Goal: Transaction & Acquisition: Purchase product/service

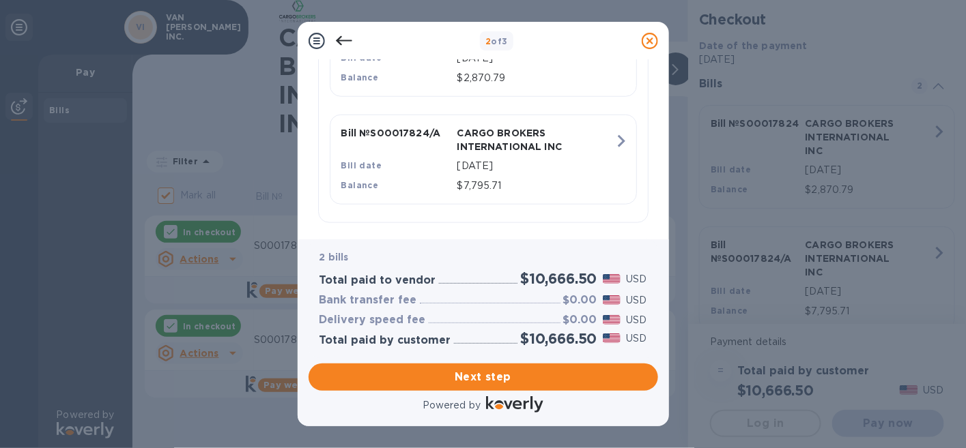
scroll to position [431, 0]
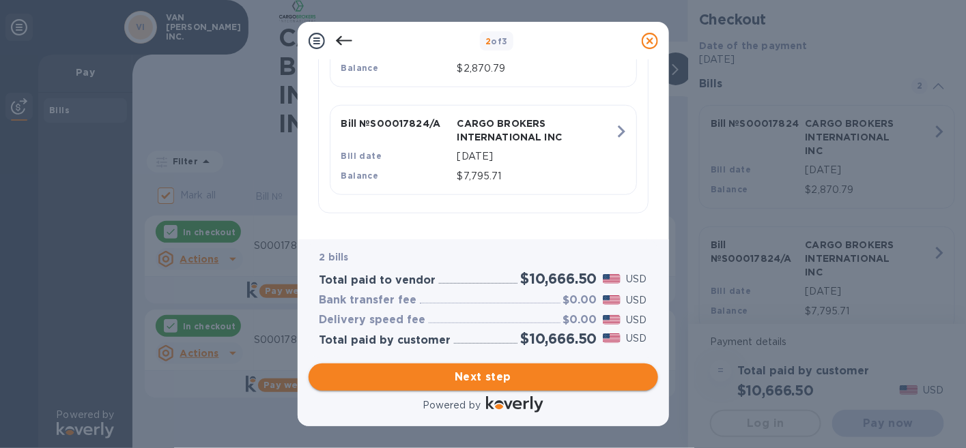
click at [448, 374] on span "Next step" at bounding box center [483, 377] width 328 height 16
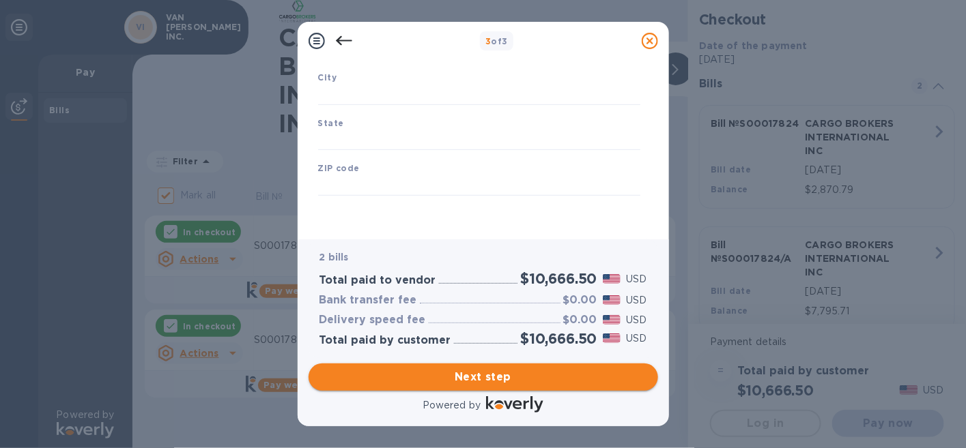
scroll to position [219, 0]
type input "[GEOGRAPHIC_DATA]"
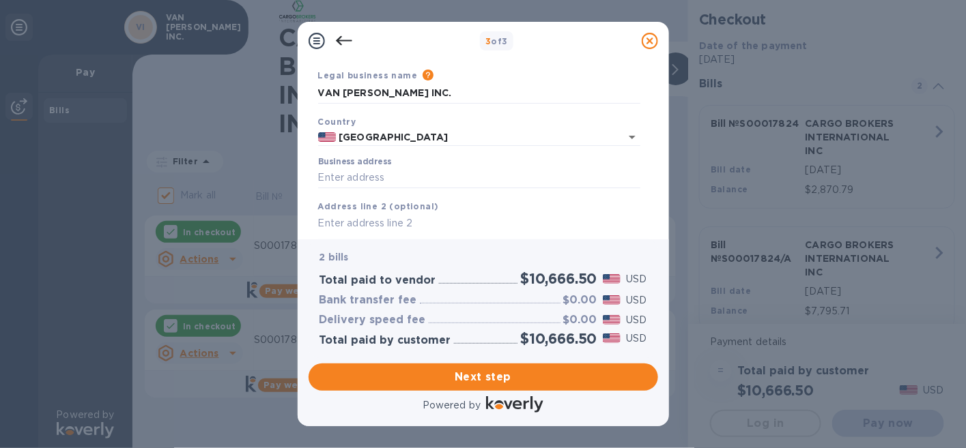
scroll to position [68, 0]
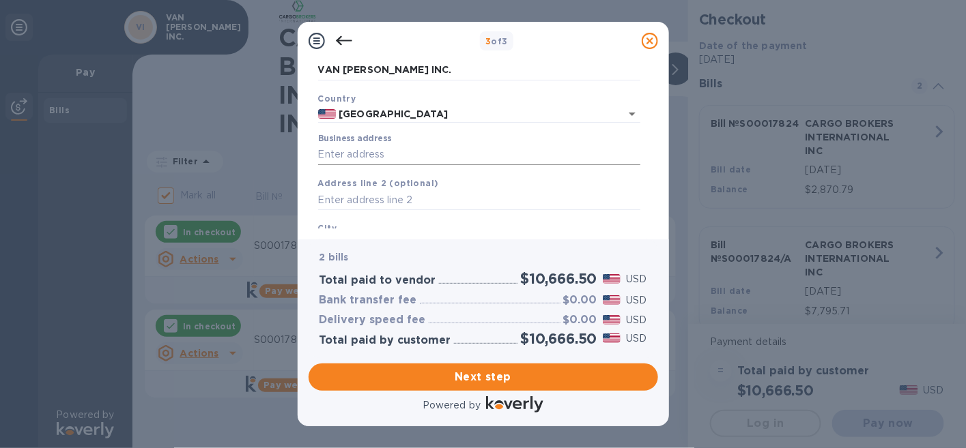
click at [382, 149] on input "Business address" at bounding box center [479, 155] width 322 height 20
type input "[STREET_ADDRESS]"
type input "Ooltewah"
type input "TN"
type input "37363"
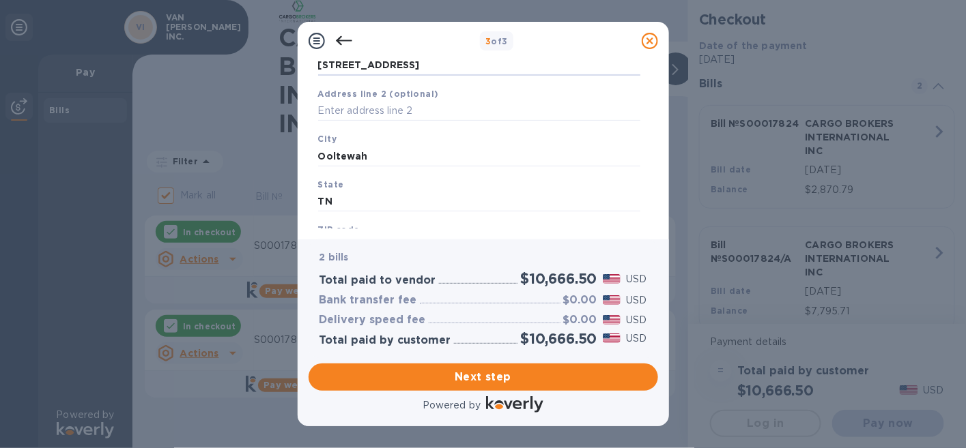
scroll to position [205, 0]
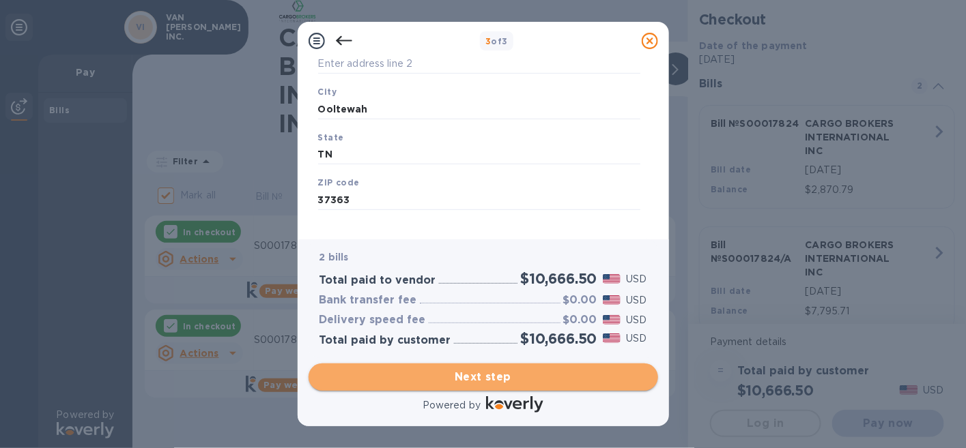
click at [468, 373] on span "Next step" at bounding box center [483, 377] width 328 height 16
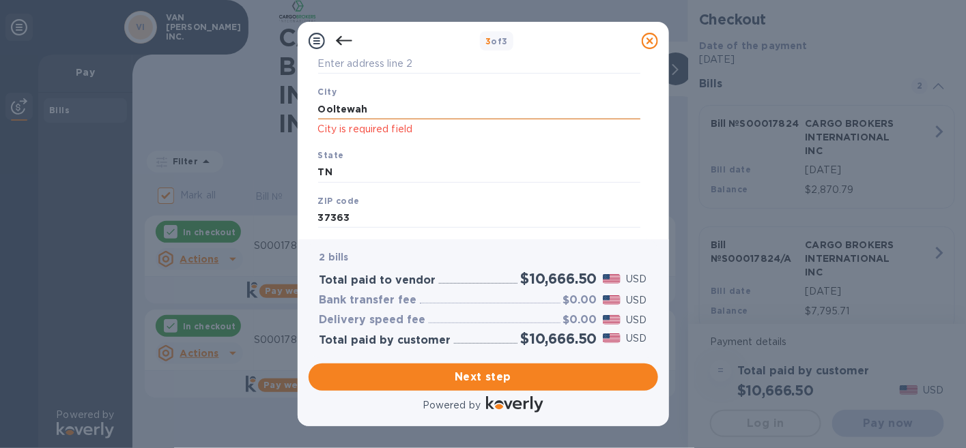
click at [376, 109] on input "Ooltewah" at bounding box center [479, 109] width 322 height 20
drag, startPoint x: 376, startPoint y: 109, endPoint x: 268, endPoint y: 92, distance: 109.9
click at [272, 92] on div "3 of 3 Business Information Legal business name Please provide the legal name t…" at bounding box center [483, 224] width 966 height 448
type input "o"
type input "OOLTEWAH"
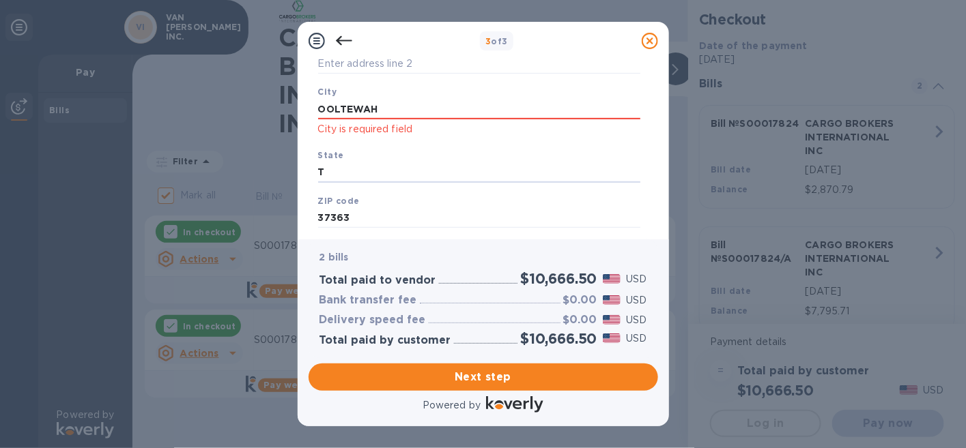
type input "TN"
type input "37363"
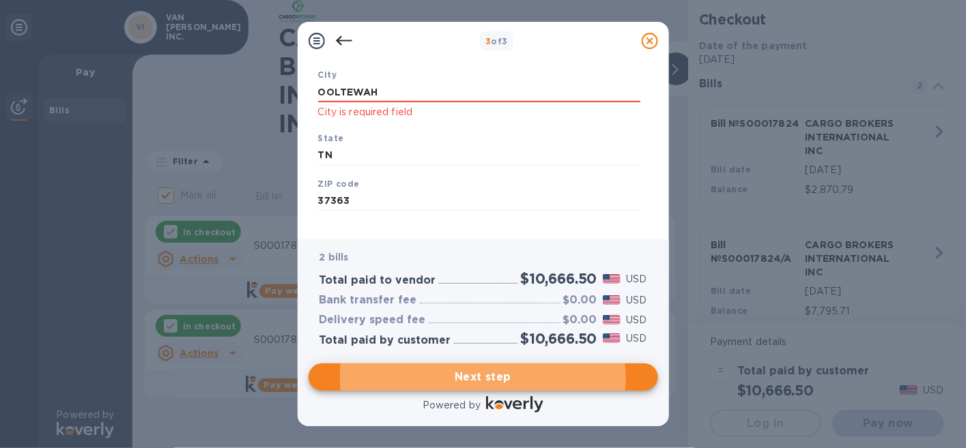
scroll to position [238, 0]
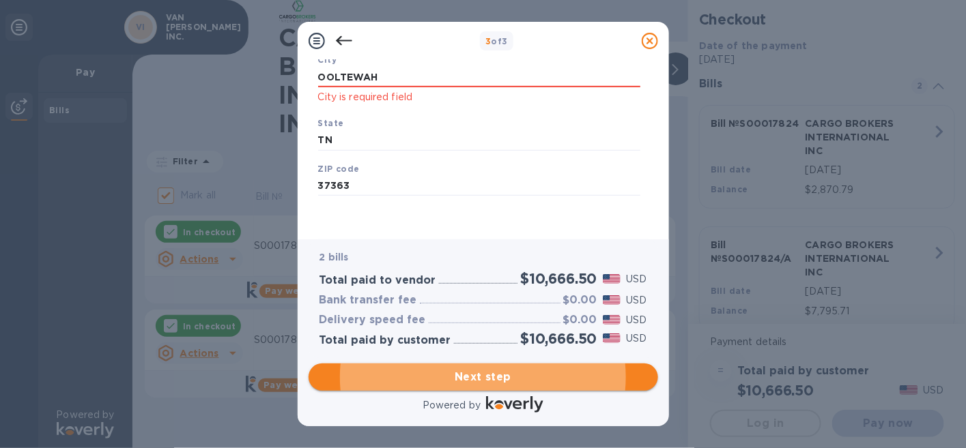
click at [484, 373] on span "Next step" at bounding box center [483, 377] width 328 height 16
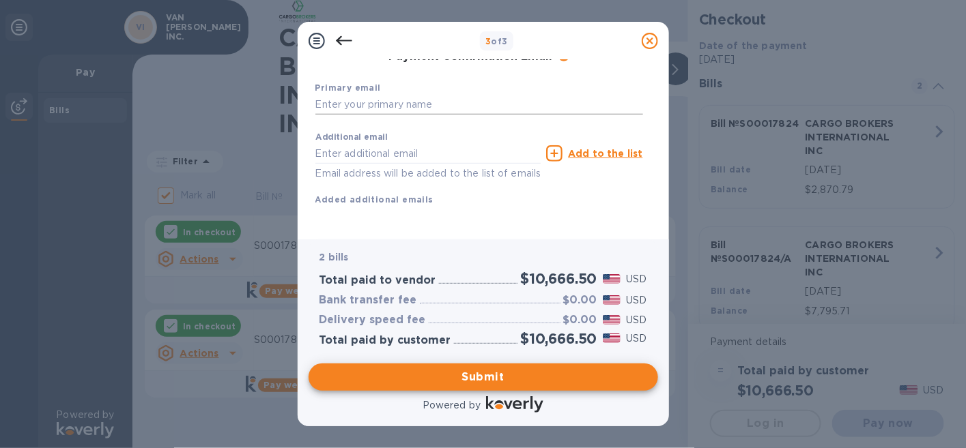
click at [350, 106] on input "text" at bounding box center [479, 105] width 328 height 20
type input "[PERSON_NAME][EMAIL_ADDRESS][PERSON_NAME][PERSON_NAME][DOMAIN_NAME]"
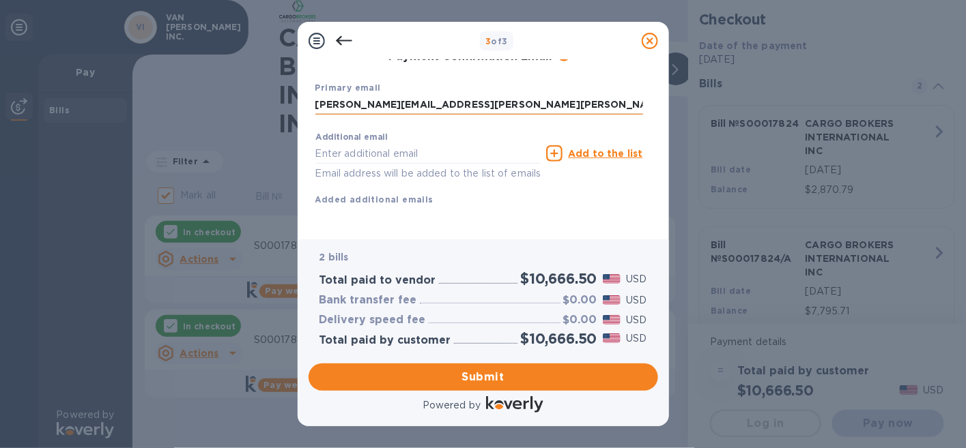
type input "[PERSON_NAME]"
type input "4235518901"
type input "[PERSON_NAME][EMAIL_ADDRESS][PERSON_NAME][PERSON_NAME][DOMAIN_NAME]"
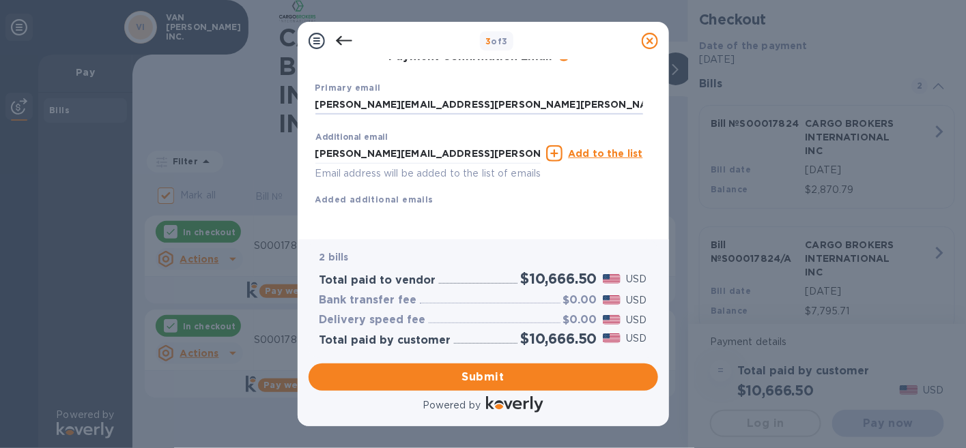
scroll to position [251, 0]
click at [467, 375] on span "Submit" at bounding box center [483, 377] width 328 height 16
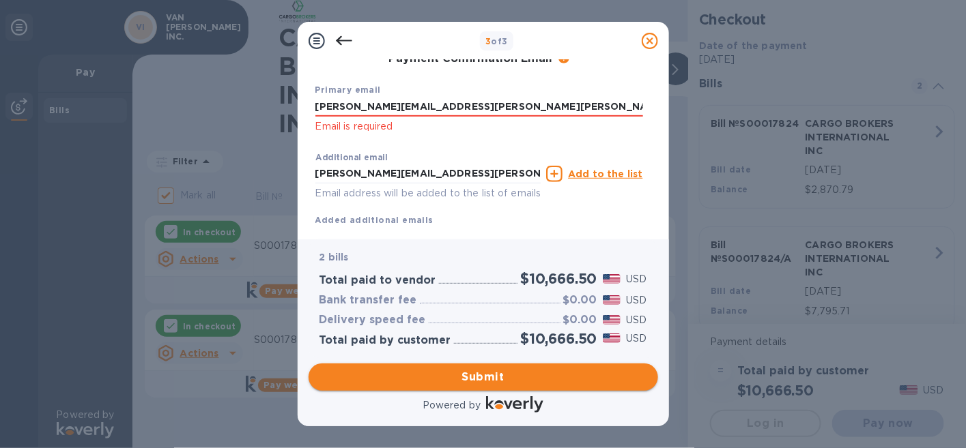
scroll to position [269, 0]
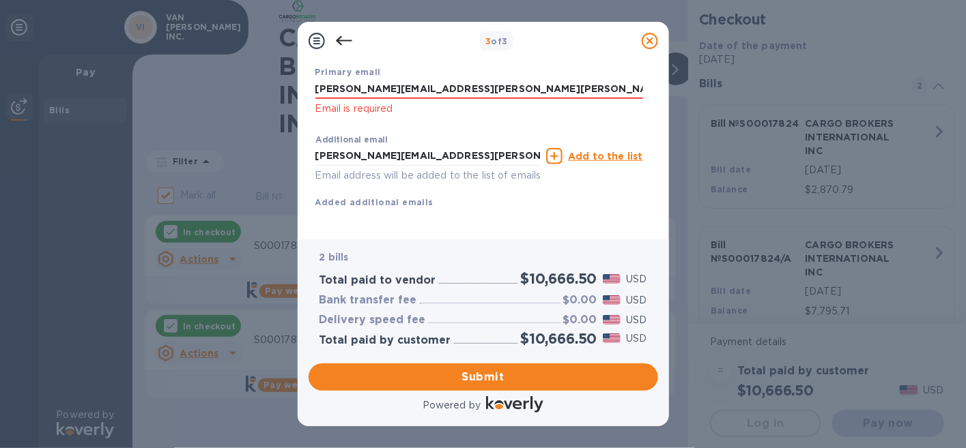
drag, startPoint x: 479, startPoint y: 89, endPoint x: 233, endPoint y: 91, distance: 245.8
click at [233, 91] on div "3 of 3 Payment Contact Information First name [PERSON_NAME] First name is a req…" at bounding box center [483, 224] width 966 height 448
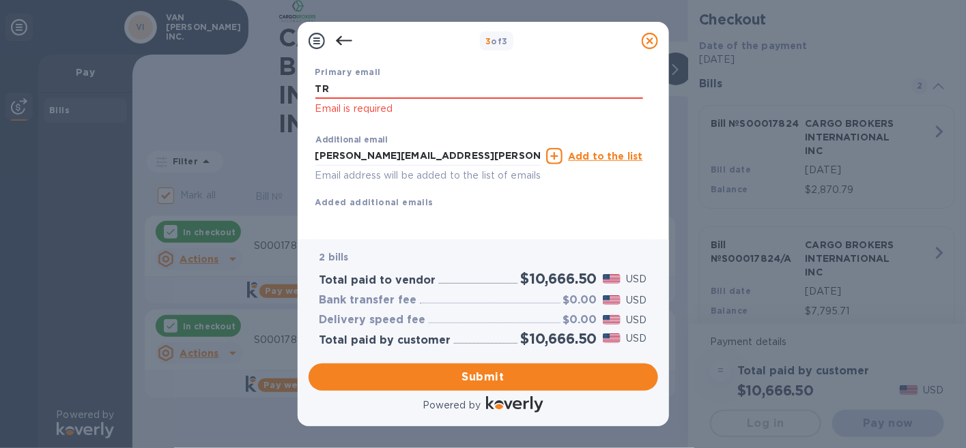
type input "T"
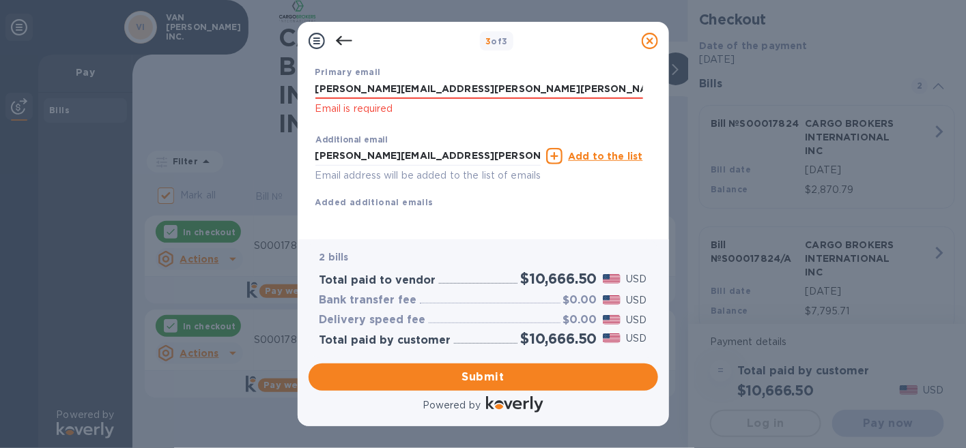
type input "[PERSON_NAME][EMAIL_ADDRESS][PERSON_NAME][PERSON_NAME][DOMAIN_NAME]"
click at [468, 375] on span "Submit" at bounding box center [483, 377] width 328 height 16
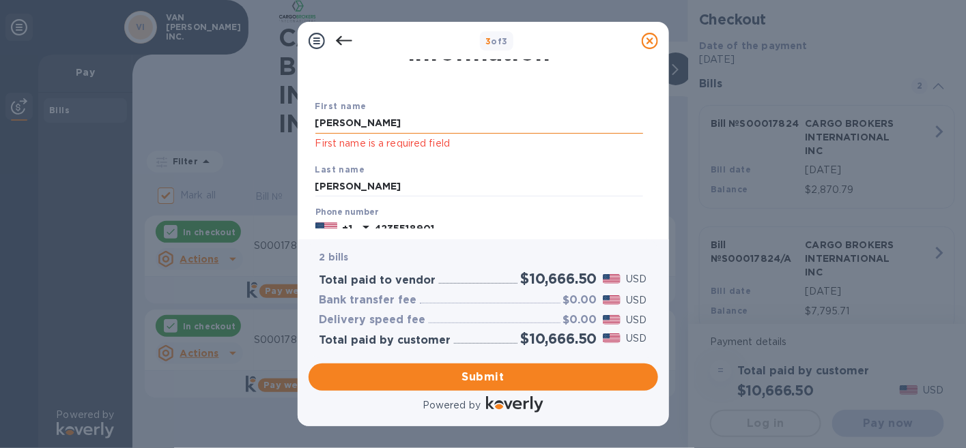
scroll to position [68, 0]
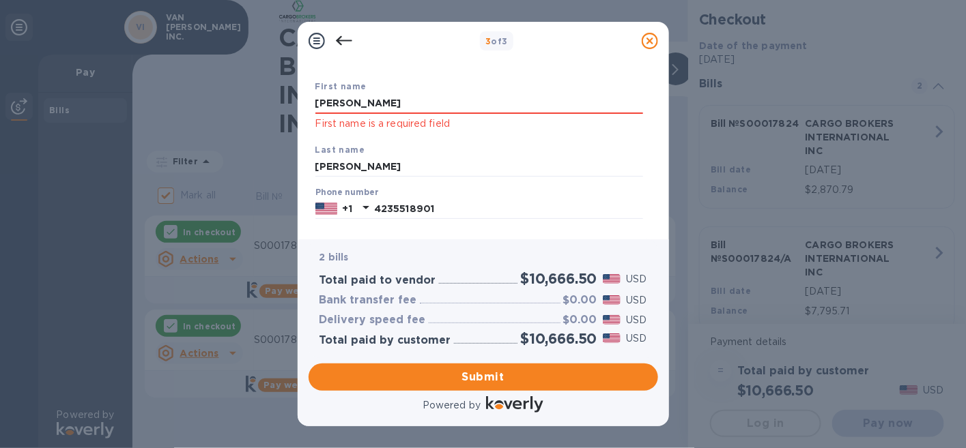
drag, startPoint x: 367, startPoint y: 104, endPoint x: 287, endPoint y: 108, distance: 79.9
click at [287, 108] on div "3 of 3 Payment Contact Information First name [PERSON_NAME] First name is a req…" at bounding box center [483, 224] width 966 height 448
type input "[PERSON_NAME]"
type input "4235518901"
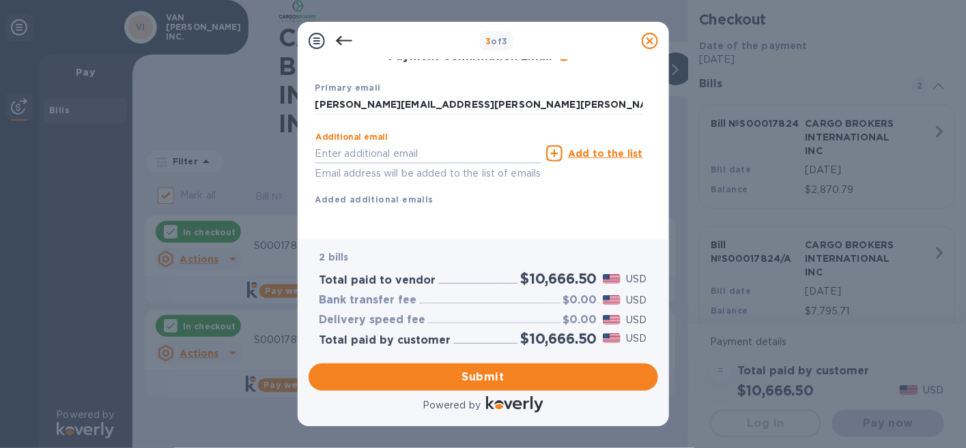
scroll to position [269, 0]
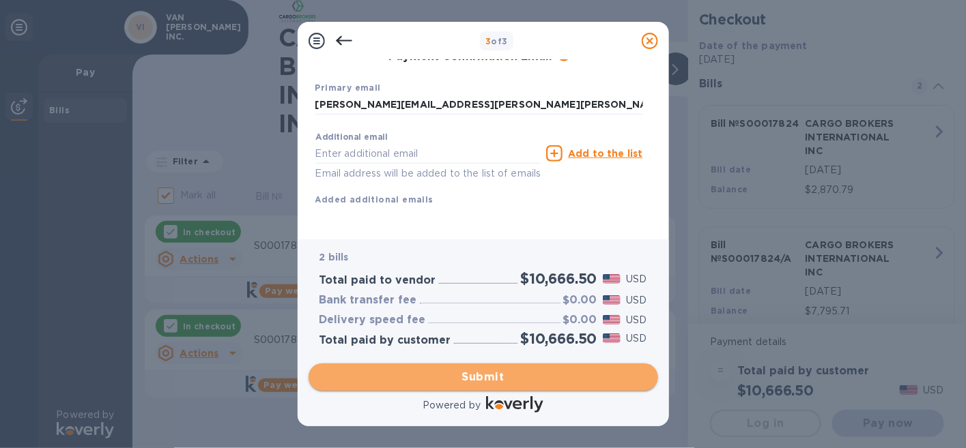
click at [472, 376] on span "Submit" at bounding box center [483, 377] width 328 height 16
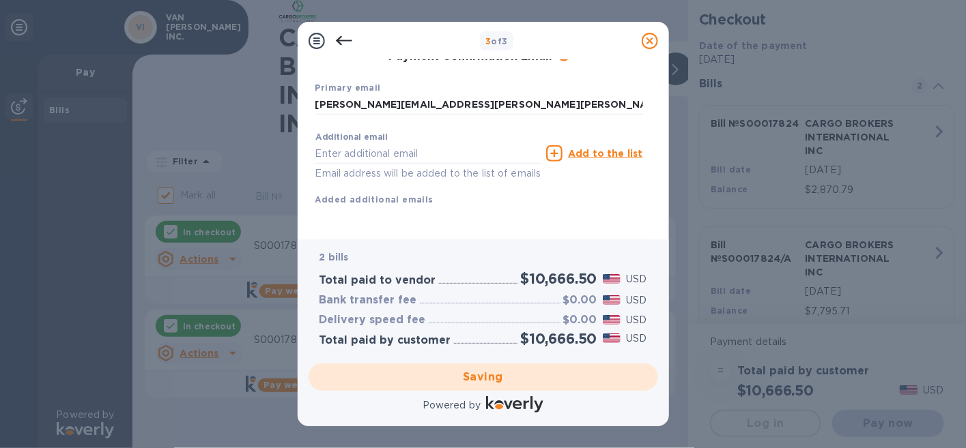
checkbox input "false"
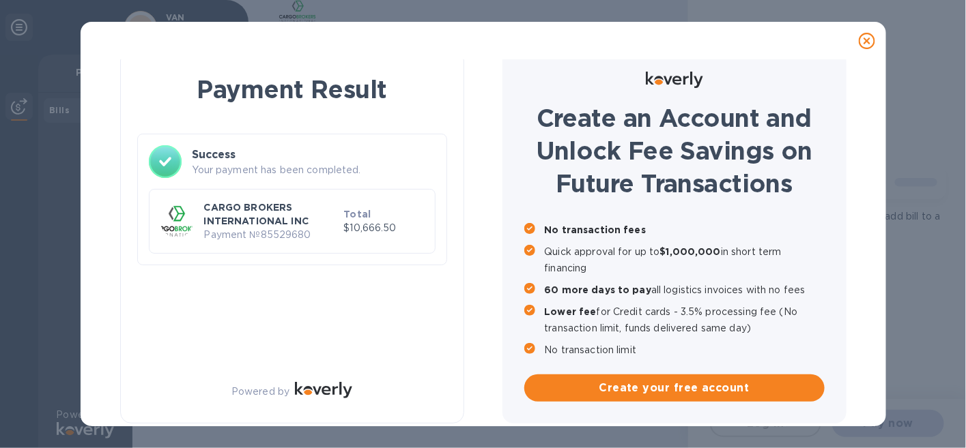
scroll to position [12, 0]
